Goal: Task Accomplishment & Management: Complete application form

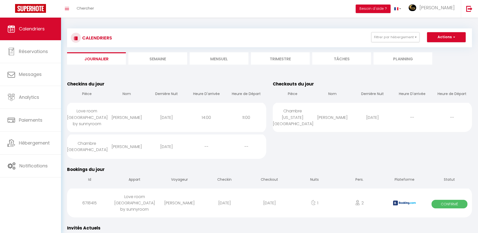
drag, startPoint x: 285, startPoint y: 90, endPoint x: 266, endPoint y: 85, distance: 19.2
click at [283, 90] on th "Pièce" at bounding box center [293, 94] width 40 height 14
click at [266, 85] on table "Checkins du jour Pièce Nom Dernière Nuit Heure D'arrivée Heure de Départ Love r…" at bounding box center [166, 120] width 199 height 78
click at [32, 25] on link "Calendriers" at bounding box center [30, 29] width 61 height 23
click at [44, 8] on img at bounding box center [30, 8] width 31 height 9
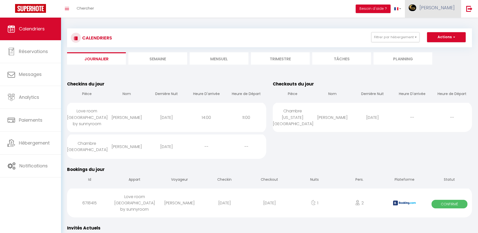
click at [440, 2] on link "[PERSON_NAME]" at bounding box center [433, 9] width 56 height 18
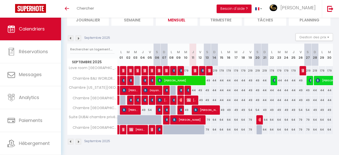
scroll to position [39, 0]
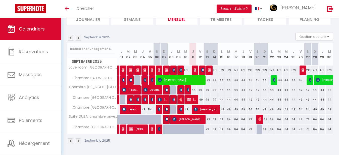
click at [194, 90] on div "44" at bounding box center [192, 89] width 7 height 9
type input "44"
type input "Jeu 11 Septembre 2025"
type input "Ven 12 Septembre 2025"
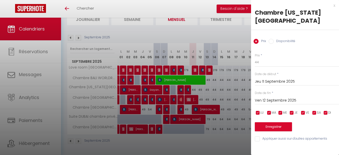
click at [228, 37] on div at bounding box center [169, 77] width 339 height 155
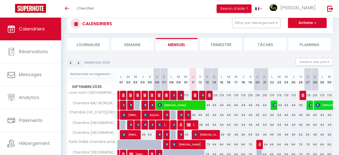
scroll to position [0, 0]
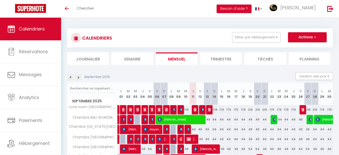
click at [318, 43] on div "CALENDRIERS Filtrer par hébergement WORLD ROOM Chambre BALI WORLDROOM Chambre N…" at bounding box center [200, 37] width 258 height 11
click at [312, 38] on button "Actions" at bounding box center [307, 37] width 39 height 10
click at [305, 48] on link "Nouvelle réservation" at bounding box center [302, 49] width 44 height 8
select select
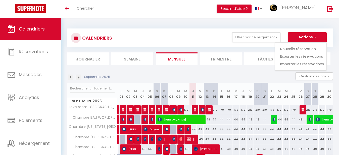
select select
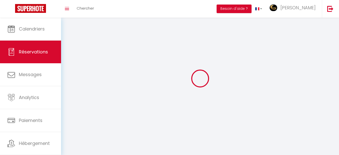
select select
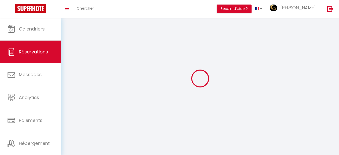
select select
checkbox input "false"
select select
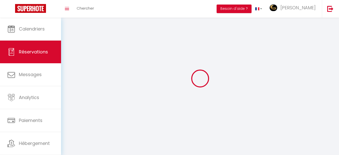
select select
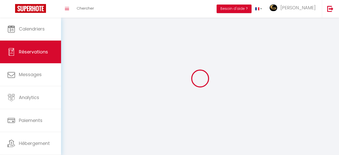
checkbox input "false"
select select
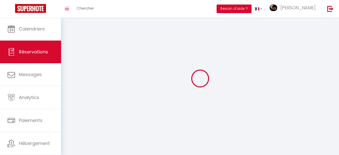
select select
checkbox input "false"
select select
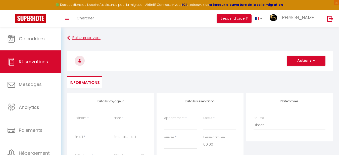
select select
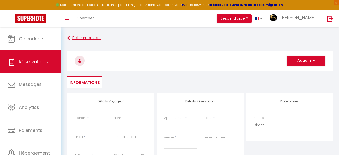
select select
checkbox input "false"
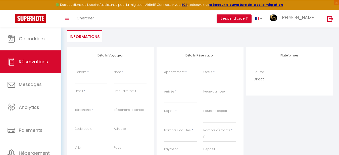
scroll to position [77, 0]
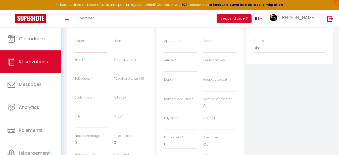
click at [86, 52] on input "Prénom" at bounding box center [91, 47] width 33 height 9
type input "B"
select select
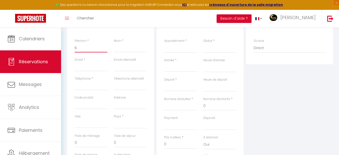
select select
checkbox input "false"
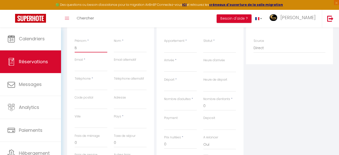
type input "BE"
select select
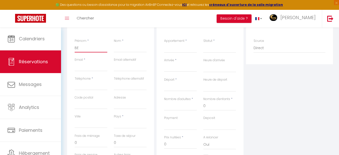
select select
checkbox input "false"
type input "B"
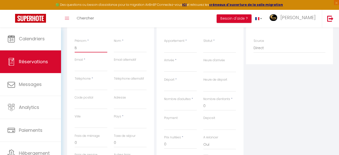
select select
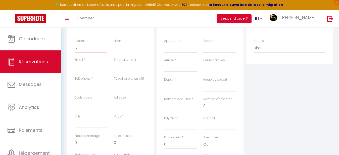
select select
checkbox input "false"
type input "BA"
select select
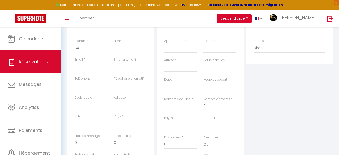
select select
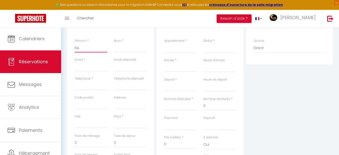
select select
checkbox input "false"
type input "BAU"
select select
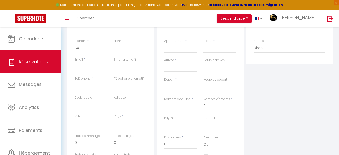
select select
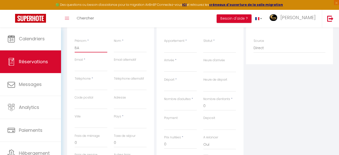
checkbox input "false"
type input "BAUE"
select select
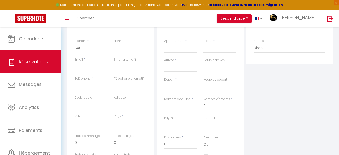
select select
checkbox input "false"
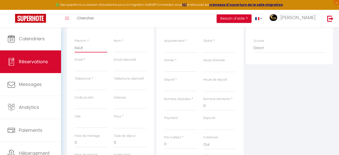
type input "BAUER"
select select
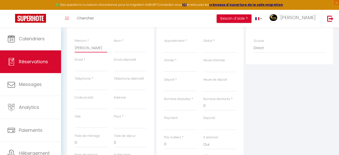
select select
checkbox input "false"
type input "BAUER"
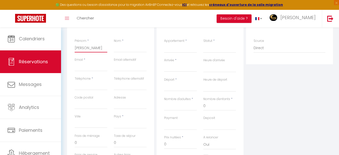
select select
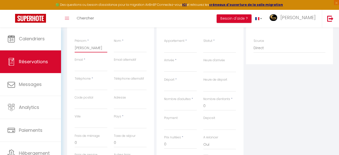
select select
checkbox input "false"
type input "BAUER"
click at [117, 48] on input "Nom" at bounding box center [130, 47] width 33 height 9
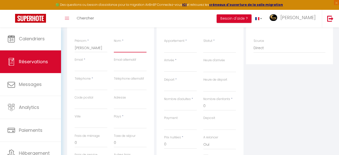
type input "J"
select select
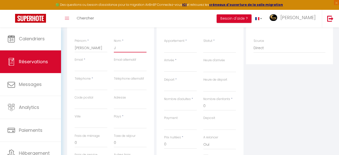
select select
checkbox input "false"
type input "Je"
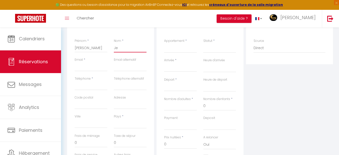
select select
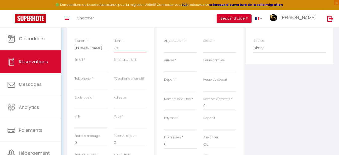
select select
checkbox input "false"
type input "Jea"
select select
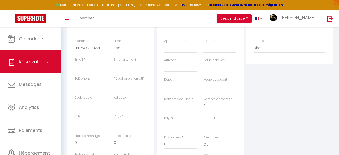
select select
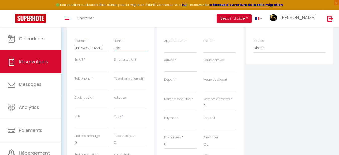
select select
checkbox input "false"
type input "Jean"
select select
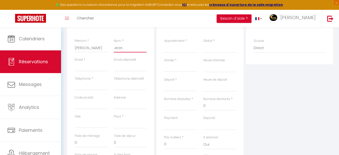
select select
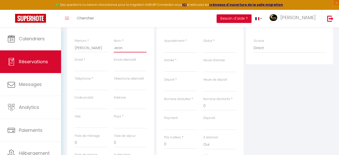
checkbox input "false"
type input "Jean"
select select
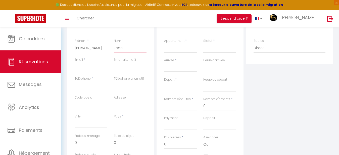
select select
checkbox input "false"
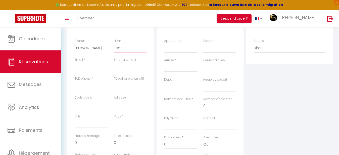
type input "Jean j"
select select
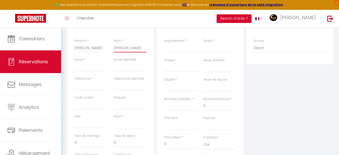
select select
checkbox input "false"
type input "Jean ja"
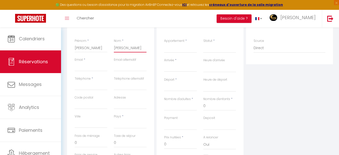
select select
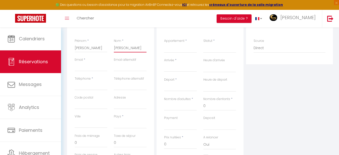
select select
checkbox input "false"
type input "Jean jac"
select select
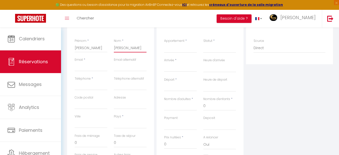
select select
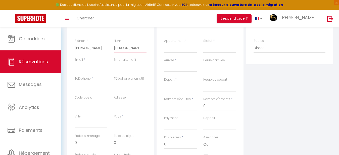
select select
checkbox input "false"
type input "Jean jacq"
select select
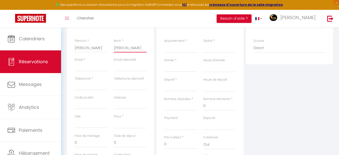
select select
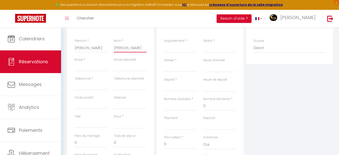
checkbox input "false"
type input "Jean jacqu"
select select
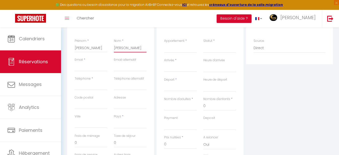
select select
click at [79, 64] on input "Email client" at bounding box center [91, 66] width 33 height 9
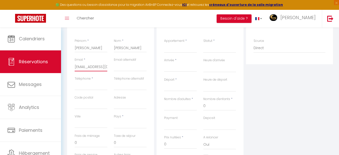
scroll to position [0, 5]
click at [86, 89] on input "Téléphone" at bounding box center [91, 85] width 33 height 9
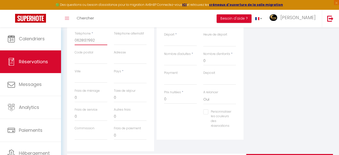
scroll to position [128, 0]
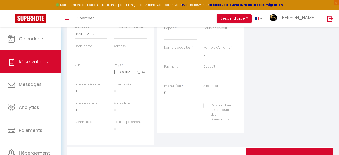
click option "France" at bounding box center [0, 0] width 0 height 0
click at [130, 72] on select "France Portugal Afghanistan Albania Algeria American Samoa Andorra Angola Angui…" at bounding box center [130, 72] width 33 height 10
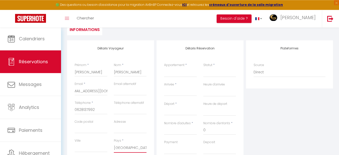
scroll to position [51, 0]
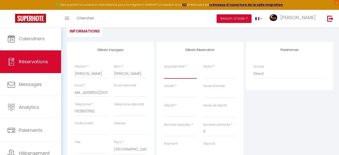
click at [164, 69] on select "Love room Perpignan by sunnyroom Chambre BALI WORLDROOM Chambre NEW YORK WORLDR…" at bounding box center [180, 74] width 33 height 10
click option "Chambre [US_STATE][GEOGRAPHIC_DATA]" at bounding box center [0, 0] width 0 height 0
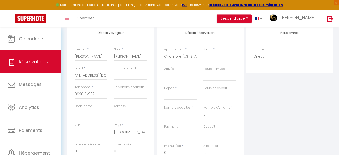
scroll to position [77, 0]
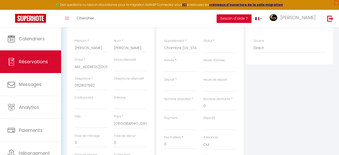
click at [176, 68] on input "Arrivée" at bounding box center [180, 67] width 33 height 7
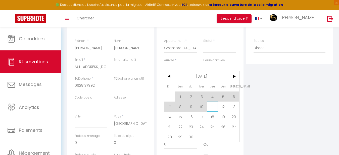
click at [212, 107] on span "11" at bounding box center [212, 106] width 11 height 10
click at [272, 90] on div "Plateformes Source Direct Airbnb.com Booking.com Chalet montagne Expedia Gite d…" at bounding box center [290, 106] width 90 height 180
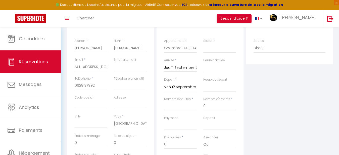
click at [181, 88] on input "Ven 12 Septembre 2025" at bounding box center [180, 87] width 33 height 7
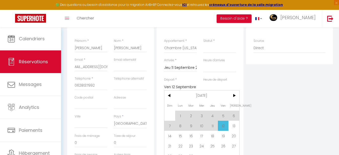
click at [223, 125] on span "12" at bounding box center [223, 125] width 11 height 10
click at [273, 85] on div "Plateformes Source Direct Airbnb.com Booking.com Chalet montagne Expedia Gite d…" at bounding box center [290, 106] width 90 height 180
click at [226, 47] on select "Confirmé Non Confirmé Annulé Annulé par le voyageur No Show Request" at bounding box center [219, 48] width 33 height 10
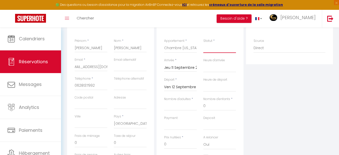
click option "Confirmé" at bounding box center [0, 0] width 0 height 0
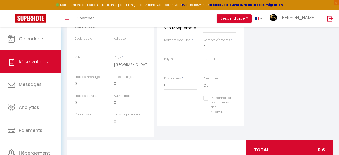
scroll to position [128, 0]
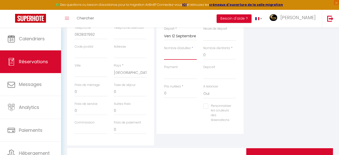
click at [185, 58] on input "Nombre d'adultes" at bounding box center [180, 55] width 33 height 9
click at [259, 68] on div "Plateformes Source Direct Airbnb.com Booking.com Chalet montagne Expedia Gite d…" at bounding box center [290, 55] width 90 height 180
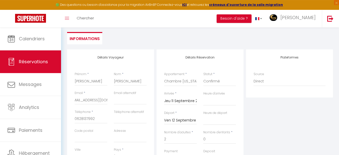
scroll to position [0, 0]
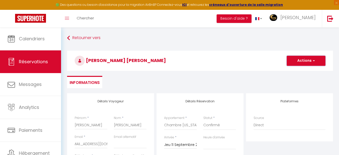
click at [297, 60] on button "Actions" at bounding box center [306, 61] width 39 height 10
click at [296, 69] on link "Enregistrer" at bounding box center [301, 71] width 40 height 7
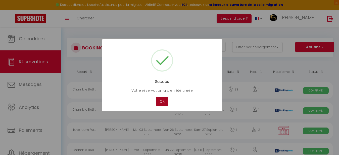
click at [166, 99] on button "OK" at bounding box center [162, 101] width 13 height 9
